Goal: Navigation & Orientation: Find specific page/section

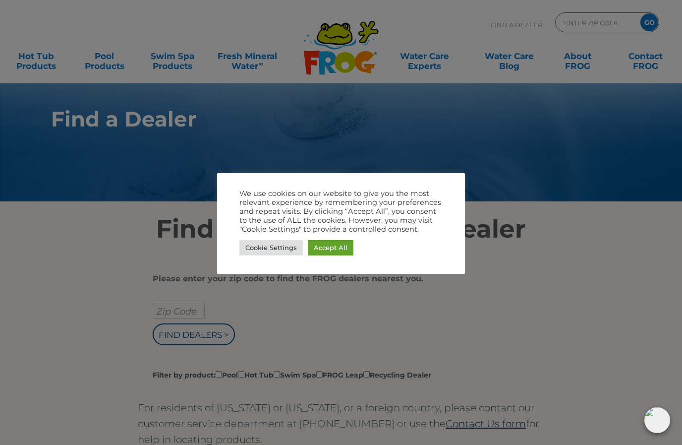
click at [265, 251] on link "Cookie Settings" at bounding box center [270, 247] width 63 height 15
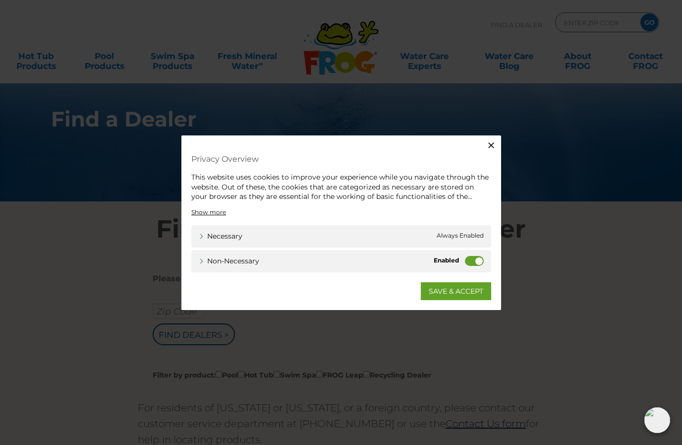
click at [476, 256] on label "Non-necessary" at bounding box center [474, 260] width 19 height 10
click at [0, 0] on input "Non-necessary" at bounding box center [0, 0] width 0 height 0
click at [450, 290] on link "SAVE & ACCEPT" at bounding box center [456, 291] width 70 height 18
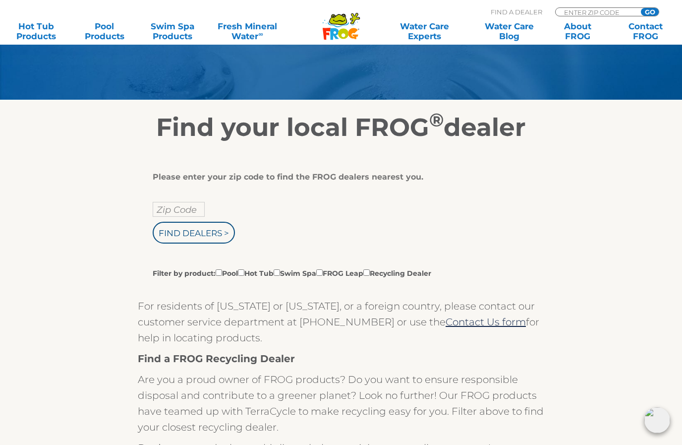
scroll to position [99, 0]
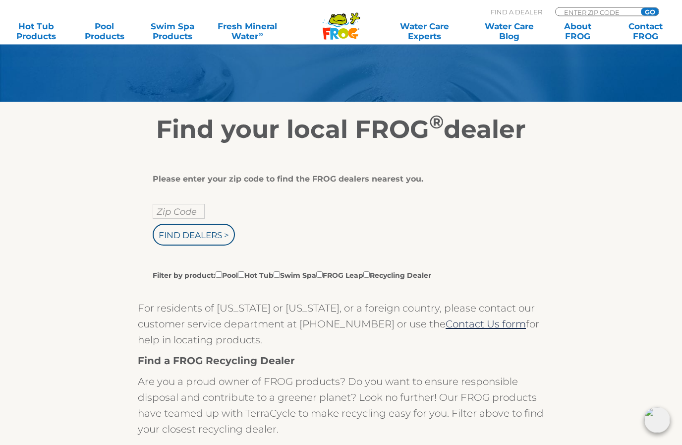
click at [169, 211] on input "Zip Code" at bounding box center [179, 211] width 52 height 15
type input "Zip Code"
click at [30, 29] on link "Hot Tub Products" at bounding box center [36, 31] width 53 height 20
type input "Zip Code"
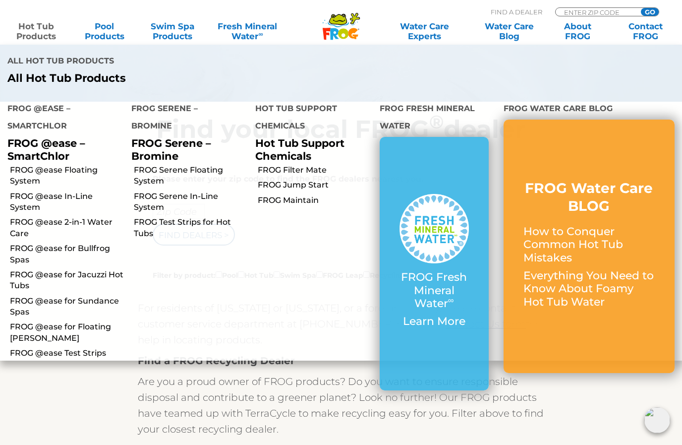
click at [33, 33] on link "Hot Tub Products" at bounding box center [36, 31] width 53 height 20
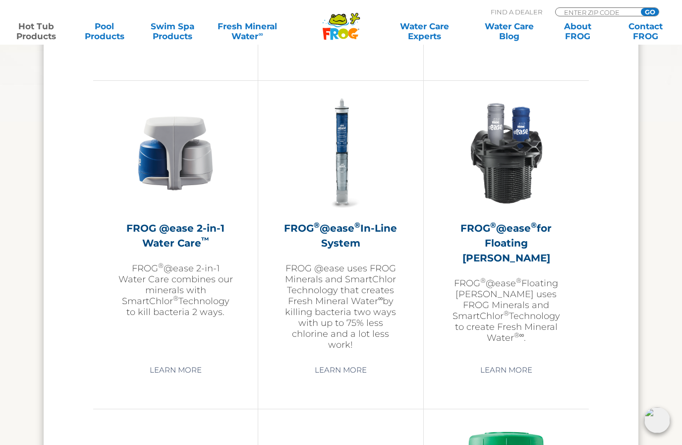
scroll to position [1408, 0]
